Goal: Transaction & Acquisition: Purchase product/service

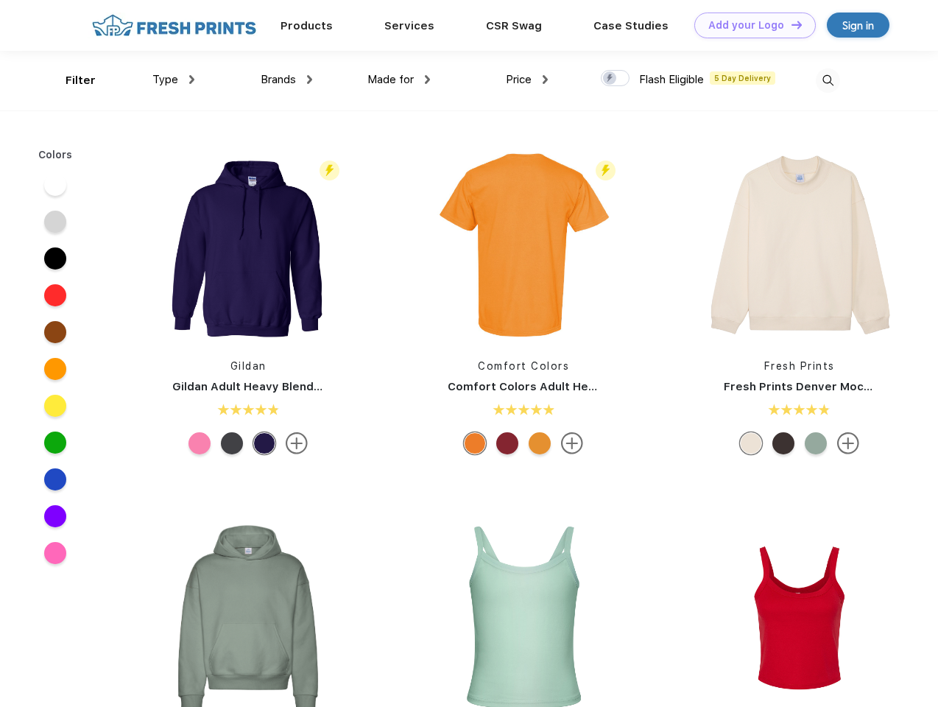
scroll to position [1, 0]
click at [749, 25] on link "Add your Logo Design Tool" at bounding box center [754, 26] width 121 height 26
click at [0, 0] on div "Design Tool" at bounding box center [0, 0] width 0 height 0
click at [790, 24] on link "Add your Logo Design Tool" at bounding box center [754, 26] width 121 height 26
click at [71, 80] on div "Filter" at bounding box center [81, 80] width 30 height 17
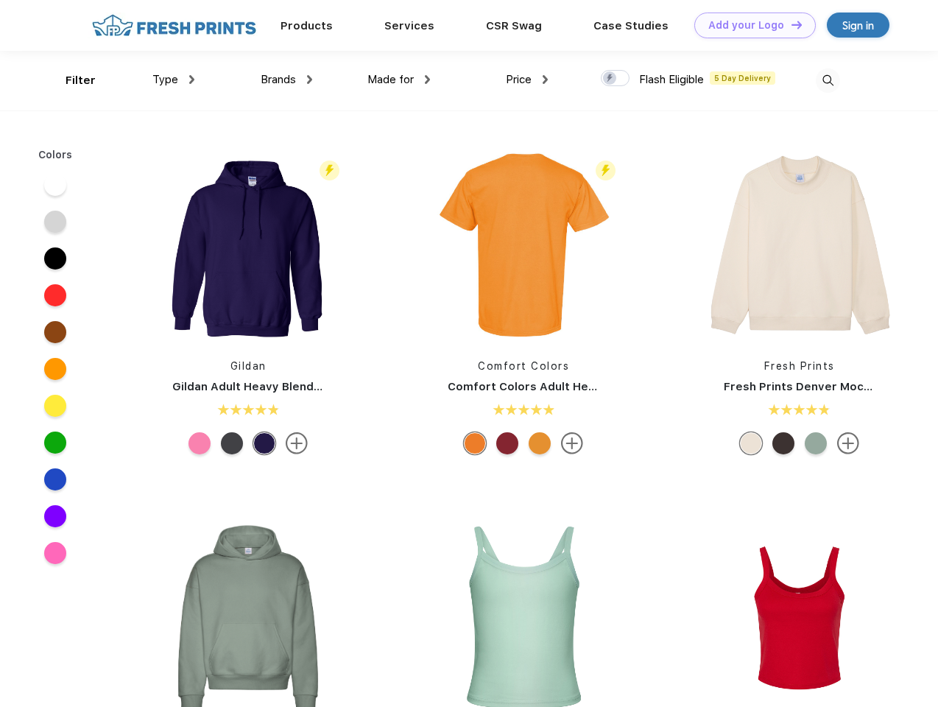
click at [174, 79] on span "Type" at bounding box center [165, 79] width 26 height 13
click at [286, 79] on span "Brands" at bounding box center [278, 79] width 35 height 13
click at [399, 79] on span "Made for" at bounding box center [390, 79] width 46 height 13
click at [527, 79] on span "Price" at bounding box center [519, 79] width 26 height 13
click at [615, 79] on div at bounding box center [615, 78] width 29 height 16
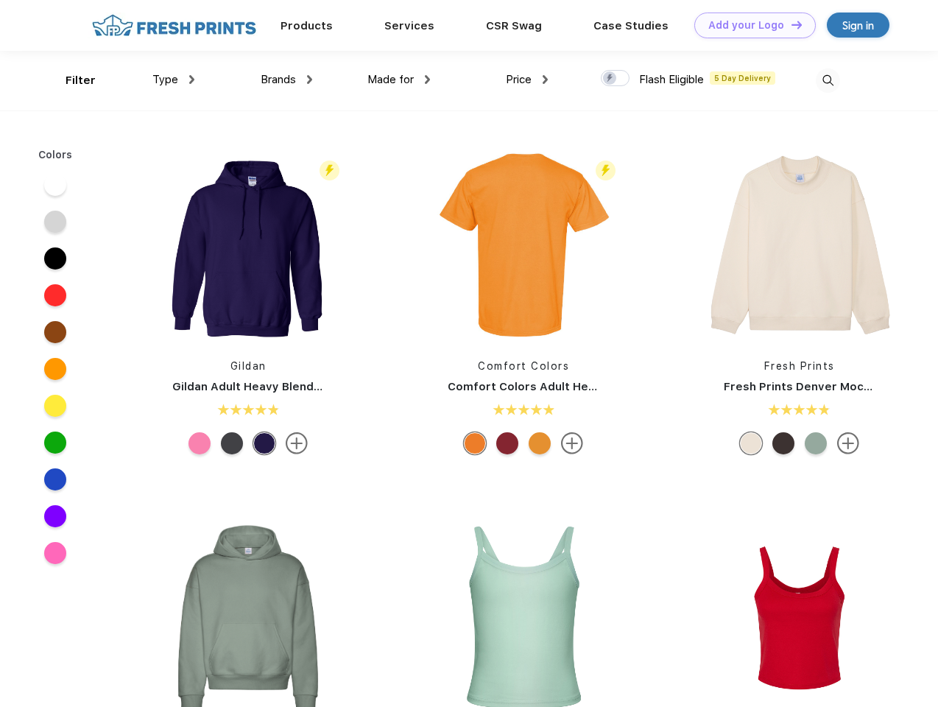
click at [610, 79] on input "checkbox" at bounding box center [606, 74] width 10 height 10
click at [827, 80] on img at bounding box center [827, 80] width 24 height 24
